Goal: Task Accomplishment & Management: Manage account settings

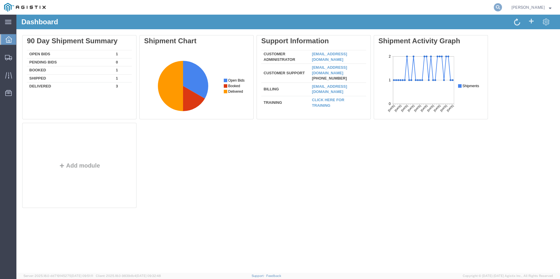
click at [502, 7] on icon at bounding box center [497, 7] width 8 height 8
click at [398, 10] on input "search" at bounding box center [405, 7] width 178 height 14
click at [502, 10] on icon at bounding box center [497, 7] width 8 height 8
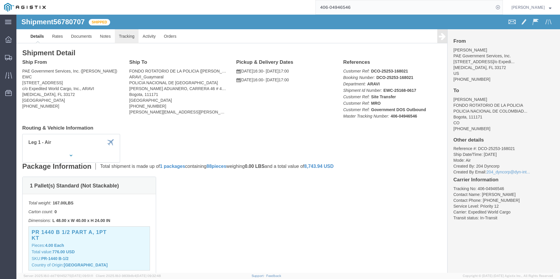
click link "Tracking"
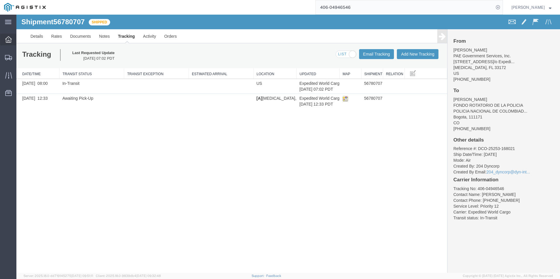
click at [8, 42] on icon at bounding box center [8, 39] width 6 height 6
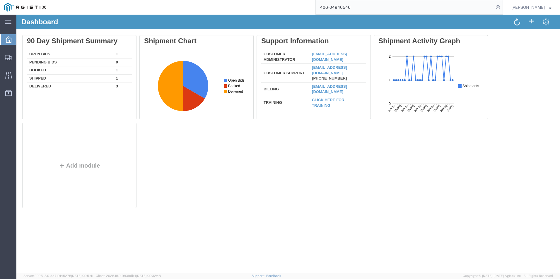
click at [365, 4] on input "406-04946546" at bounding box center [405, 7] width 178 height 14
type input "406-06568855"
click at [502, 8] on icon at bounding box center [497, 7] width 8 height 8
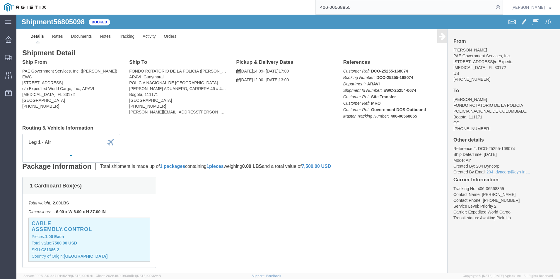
click div "Shipment 56805098 Booked"
click link "Tracking"
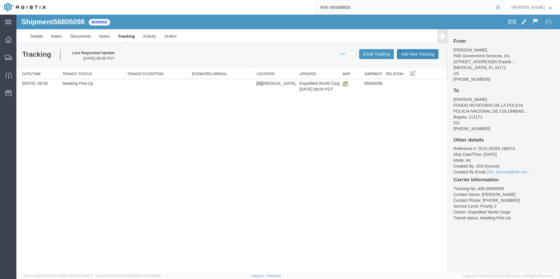
click at [407, 55] on button "Add New Tracking" at bounding box center [418, 54] width 42 height 10
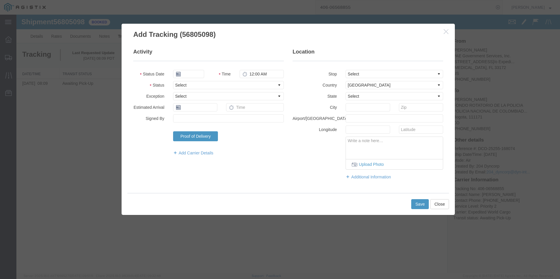
type input "[DATE]"
type input "2:00 PM"
click at [200, 85] on select "Select Arrival Notice Available Arrival Notice Imported Arrive at Delivery Loca…" at bounding box center [228, 85] width 111 height 8
select select "INTRANST"
click at [173, 81] on select "Select Arrival Notice Available Arrival Notice Imported Arrive at Delivery Loca…" at bounding box center [228, 85] width 111 height 8
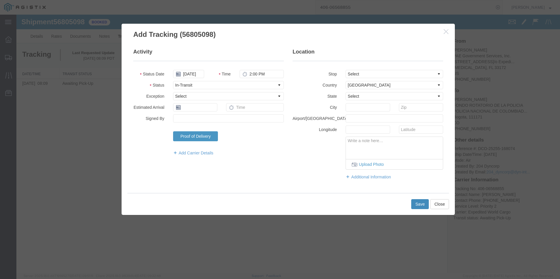
click at [416, 207] on button "Save" at bounding box center [420, 204] width 18 height 10
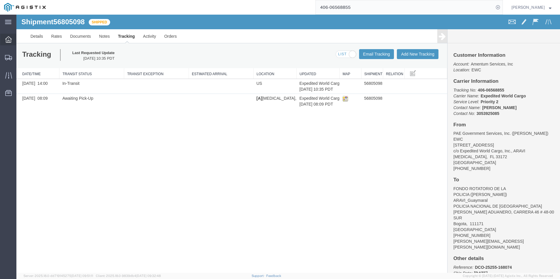
click at [8, 39] on icon at bounding box center [8, 39] width 6 height 6
